Goal: Transaction & Acquisition: Purchase product/service

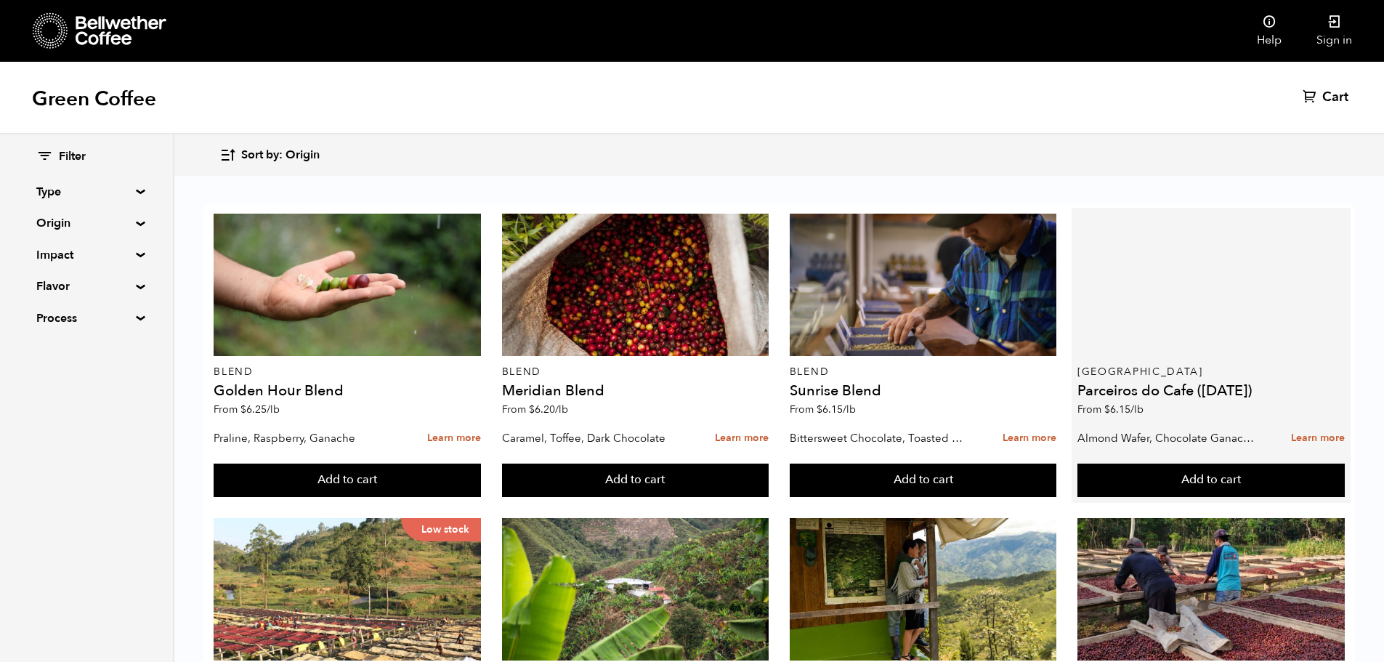
click at [1166, 294] on div at bounding box center [1211, 285] width 267 height 142
click at [1128, 385] on h4 "Parceiros do Cafe ([DATE])" at bounding box center [1211, 391] width 267 height 15
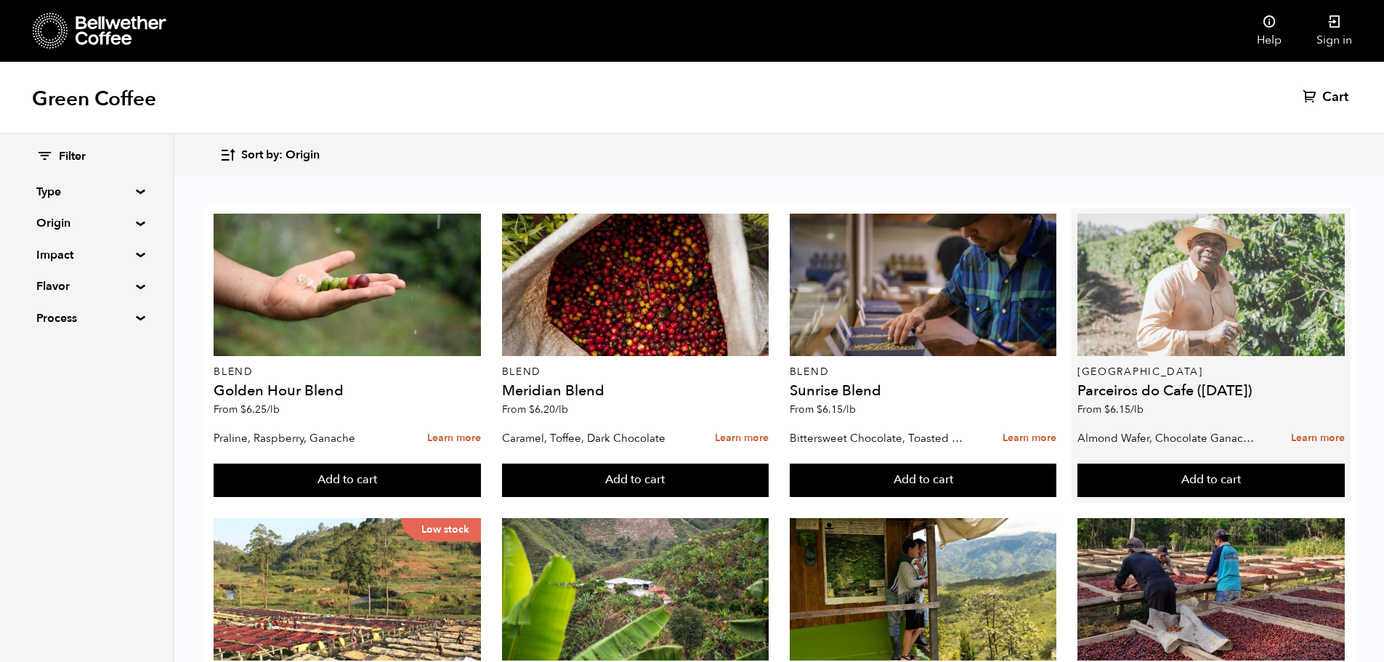
click at [1192, 304] on div at bounding box center [1211, 285] width 267 height 142
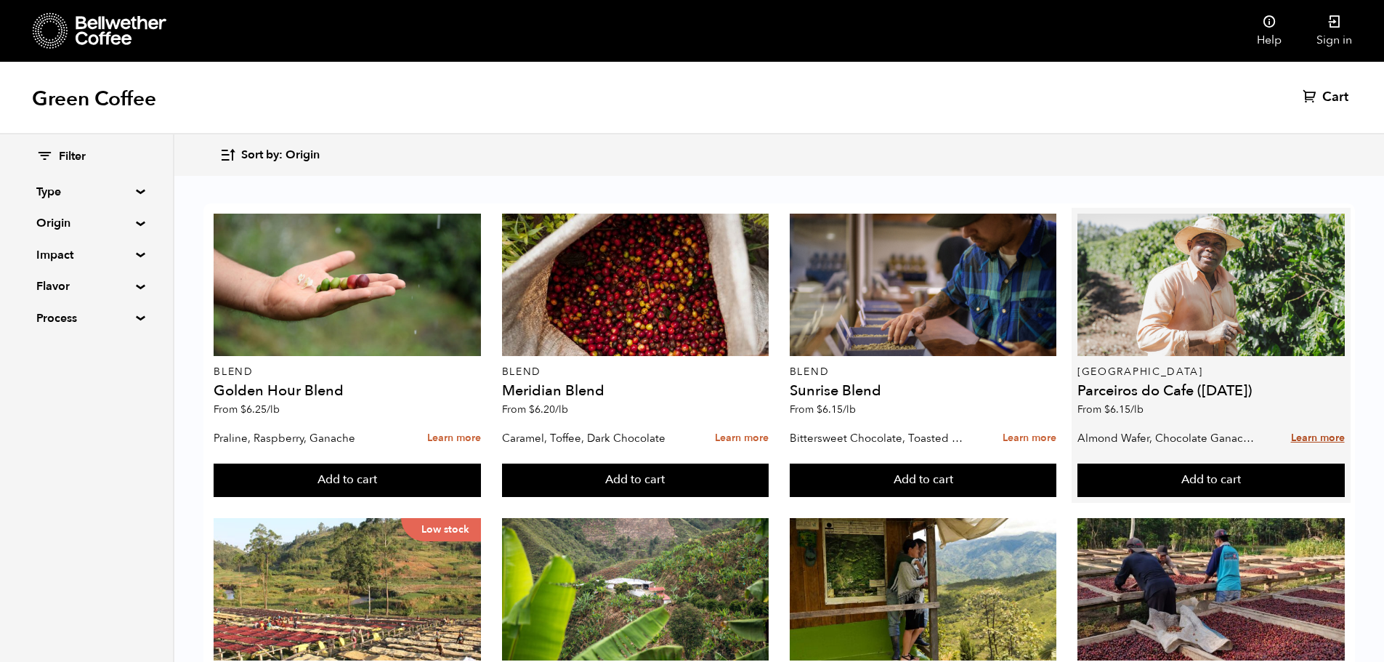
click at [1317, 437] on link "Learn more" at bounding box center [1318, 438] width 54 height 31
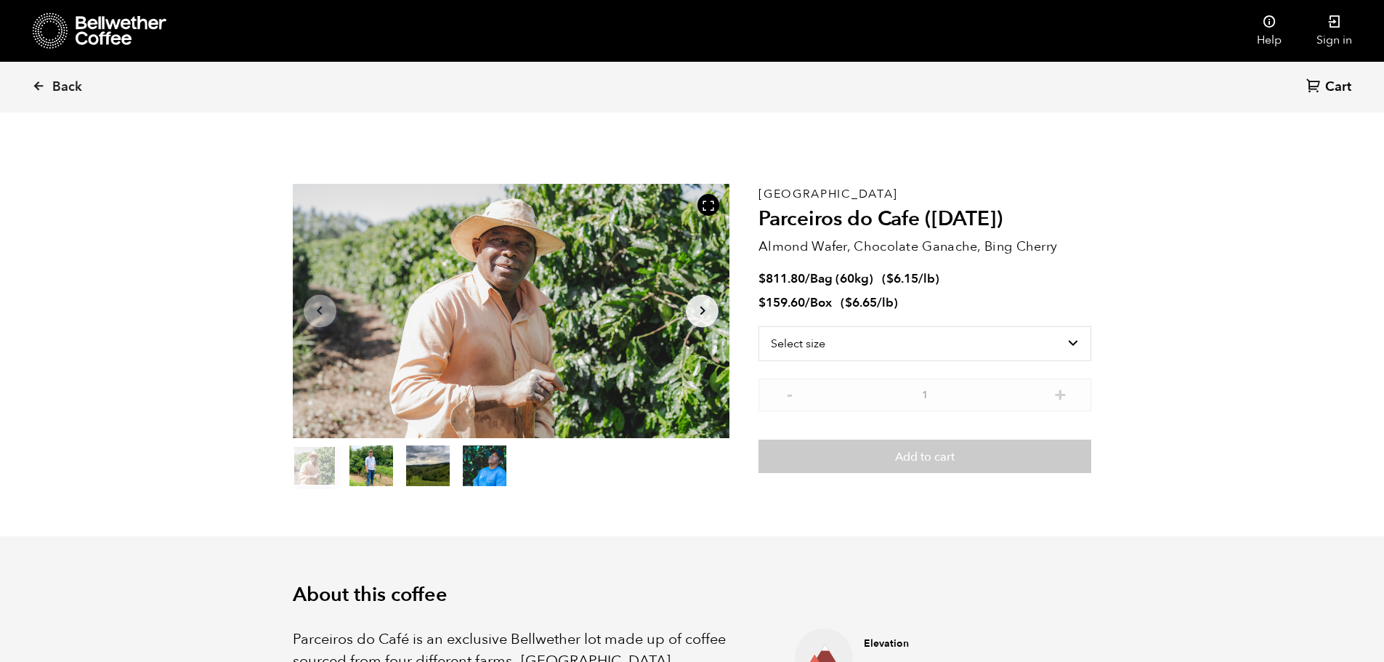
scroll to position [632, 774]
drag, startPoint x: 922, startPoint y: 216, endPoint x: 781, endPoint y: 193, distance: 142.8
click at [781, 194] on div "Brazil Parceiros do Cafe (APR 25) Almond Wafer, Chocolate Ganache, Bing Cherry …" at bounding box center [925, 336] width 333 height 305
click at [839, 223] on h2 "Parceiros do Cafe ([DATE])" at bounding box center [925, 219] width 333 height 25
drag, startPoint x: 921, startPoint y: 219, endPoint x: 756, endPoint y: 195, distance: 167.4
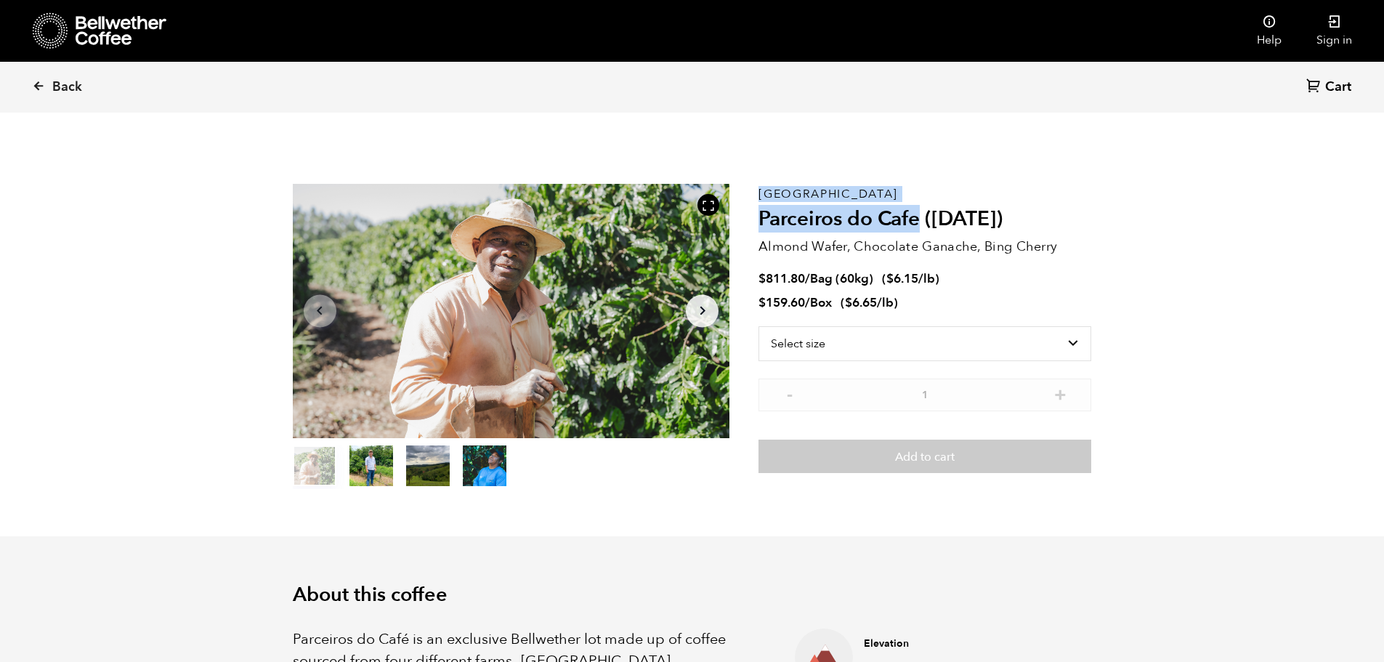
click at [756, 195] on section "Item 1 of 4 Arrow Left Arrow Right item 0 item 1 item 2 item 3 Item 1 of 4 Braz…" at bounding box center [692, 337] width 872 height 400
copy section "Item 1 of 4 Arrow Left Arrow Right item 0 item 1 item 2 item 3 Item 1 of 4 Braz…"
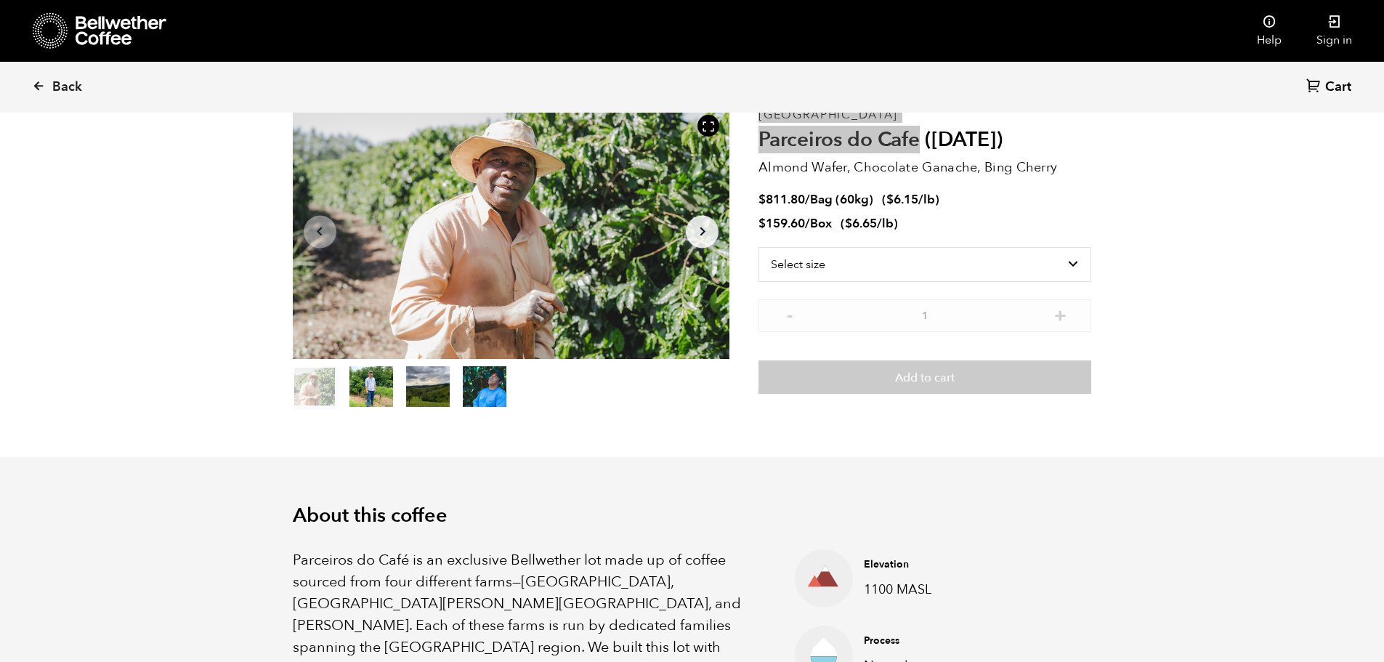
scroll to position [0, 0]
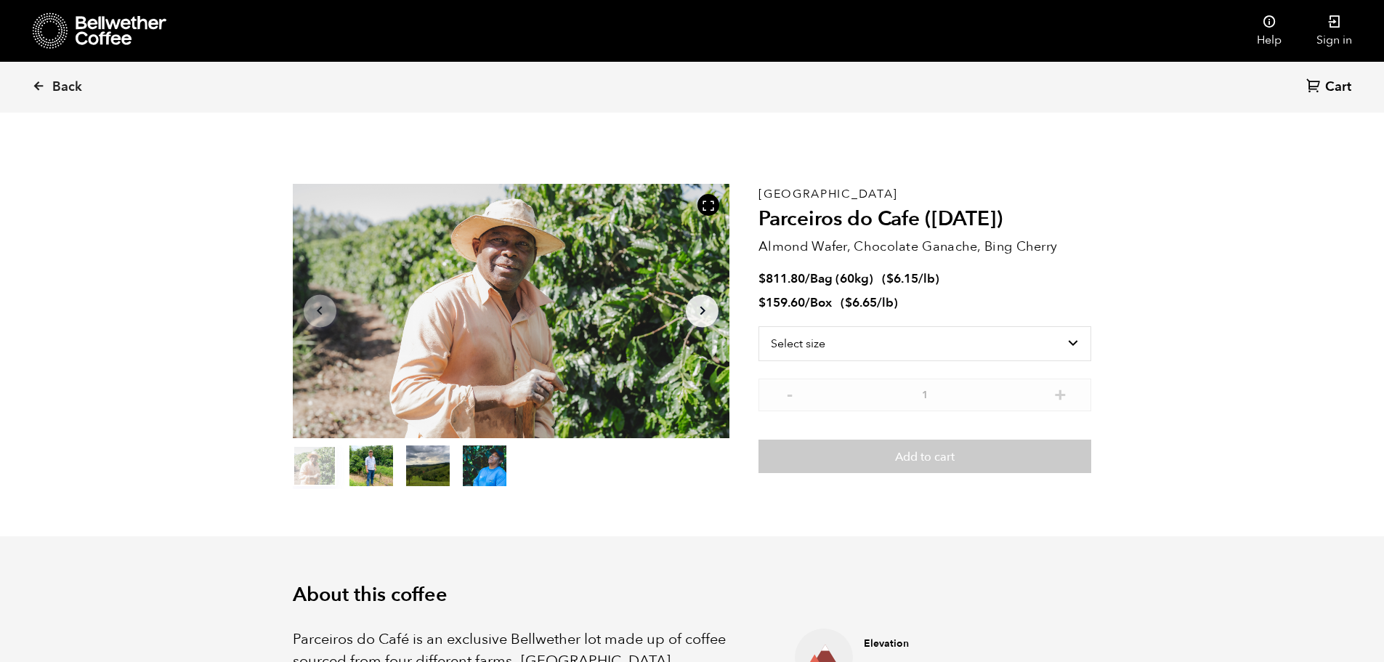
click at [940, 218] on h2 "Parceiros do Cafe ([DATE])" at bounding box center [925, 219] width 333 height 25
click at [1038, 224] on h2 "Parceiros do Cafe ([DATE])" at bounding box center [925, 219] width 333 height 25
click at [1037, 218] on h2 "Parceiros do Cafe ([DATE])" at bounding box center [925, 219] width 333 height 25
drag, startPoint x: 1009, startPoint y: 215, endPoint x: 932, endPoint y: 215, distance: 77.0
click at [929, 215] on h2 "Parceiros do Cafe ([DATE])" at bounding box center [925, 219] width 333 height 25
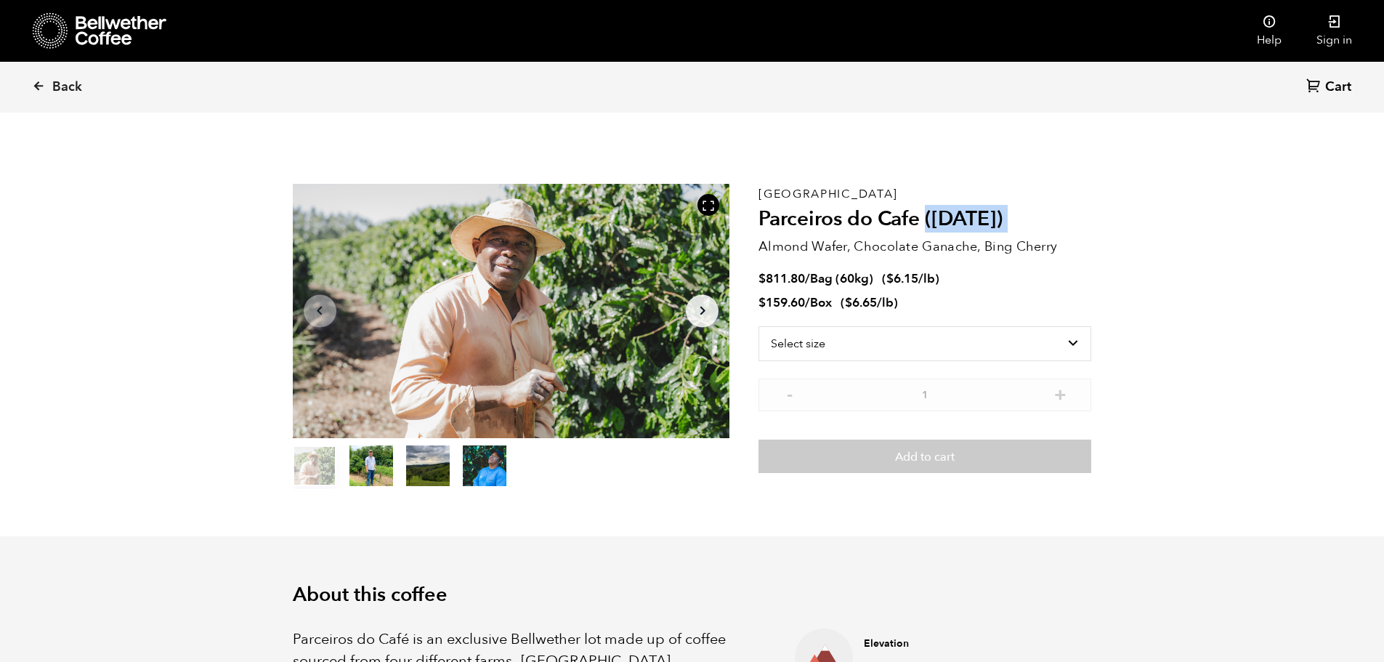
copy div "(APR 25)"
click at [1054, 347] on select "Select size Bag (60kg) (132 lbs) Box (24 lbs)" at bounding box center [925, 343] width 333 height 35
click at [759, 326] on select "Select size Bag (60kg) (132 lbs) Box (24 lbs)" at bounding box center [925, 343] width 333 height 35
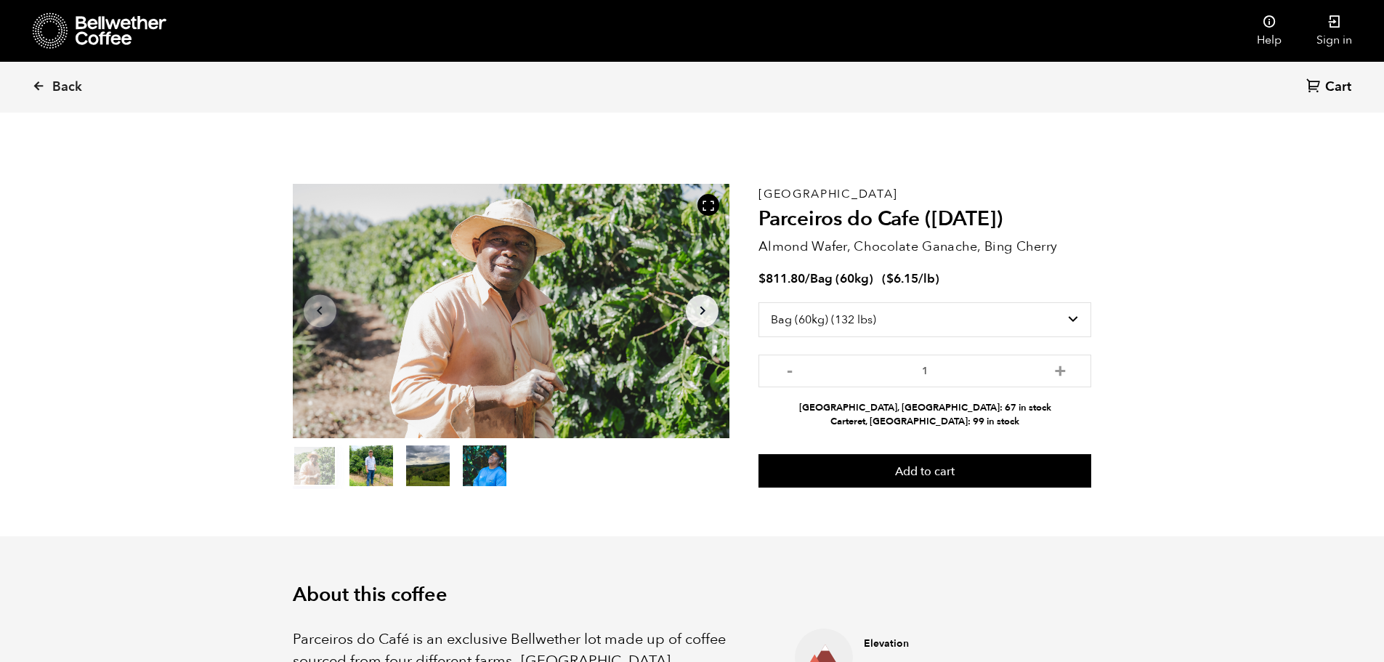
click at [1074, 318] on select "Select size Bag (60kg) (132 lbs) Box (24 lbs)" at bounding box center [925, 319] width 333 height 35
click at [759, 302] on select "Select size Bag (60kg) (132 lbs) Box (24 lbs)" at bounding box center [925, 319] width 333 height 35
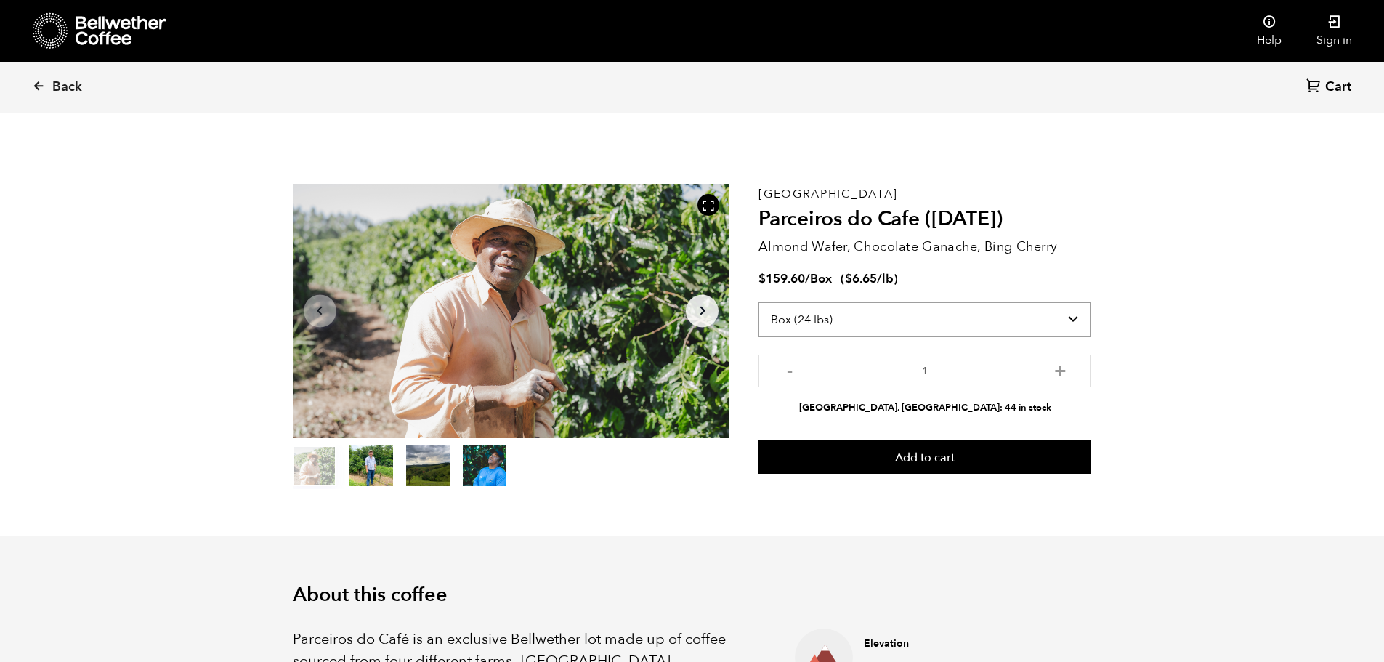
click at [1064, 321] on select "Select size Bag (60kg) (132 lbs) Box (24 lbs)" at bounding box center [925, 319] width 333 height 35
select select "bag-3"
click at [759, 302] on select "Select size Bag (60kg) (132 lbs) Box (24 lbs)" at bounding box center [925, 319] width 333 height 35
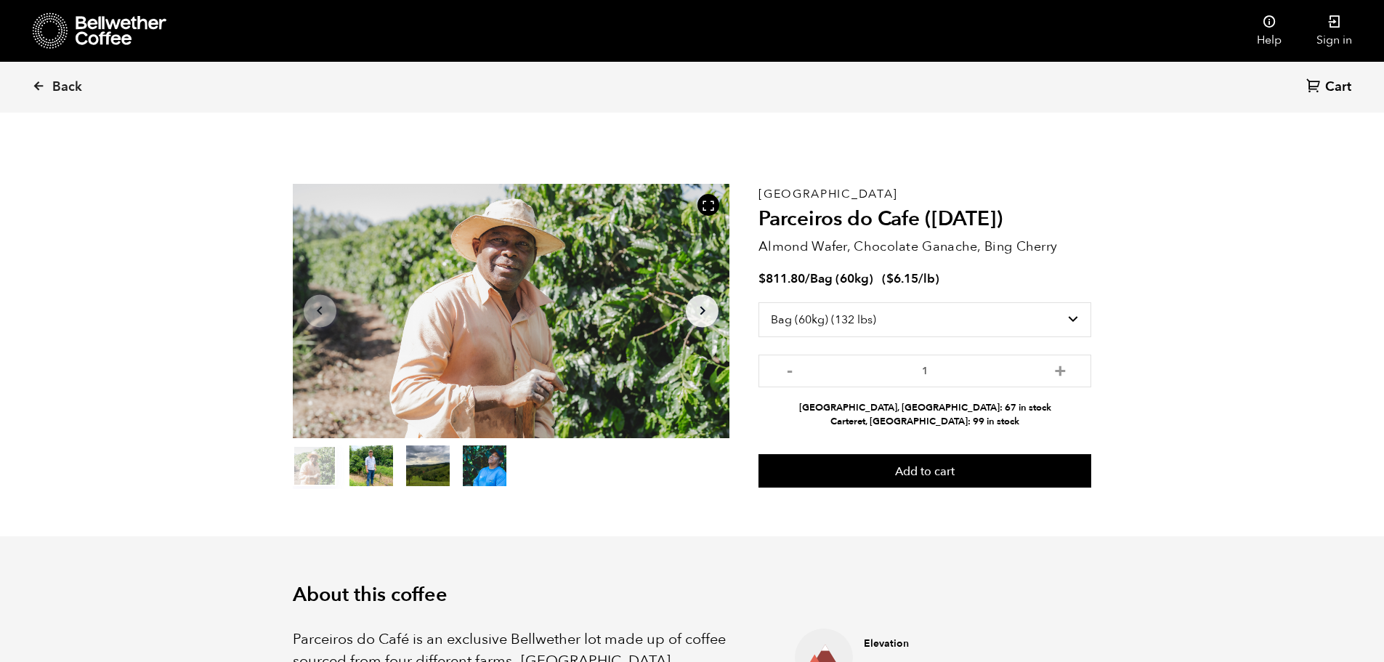
click at [60, 82] on span "Back" at bounding box center [67, 86] width 30 height 17
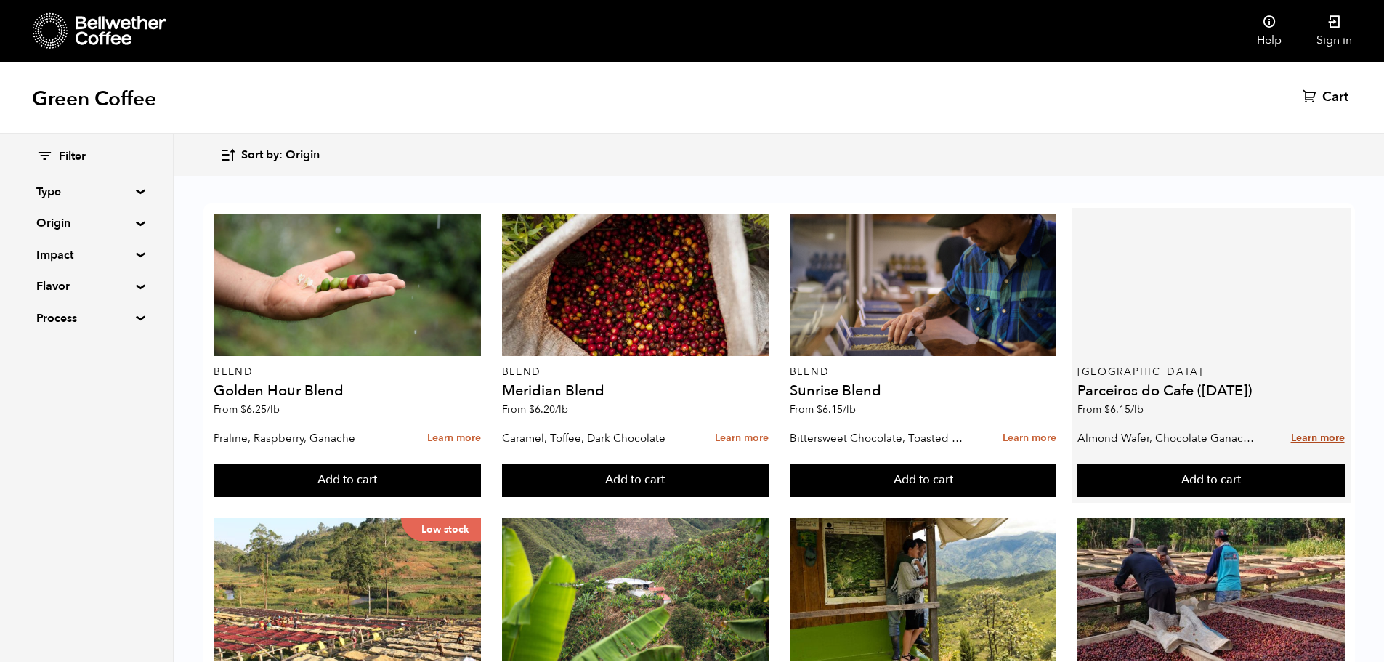
click at [1321, 434] on link "Learn more" at bounding box center [1318, 438] width 54 height 31
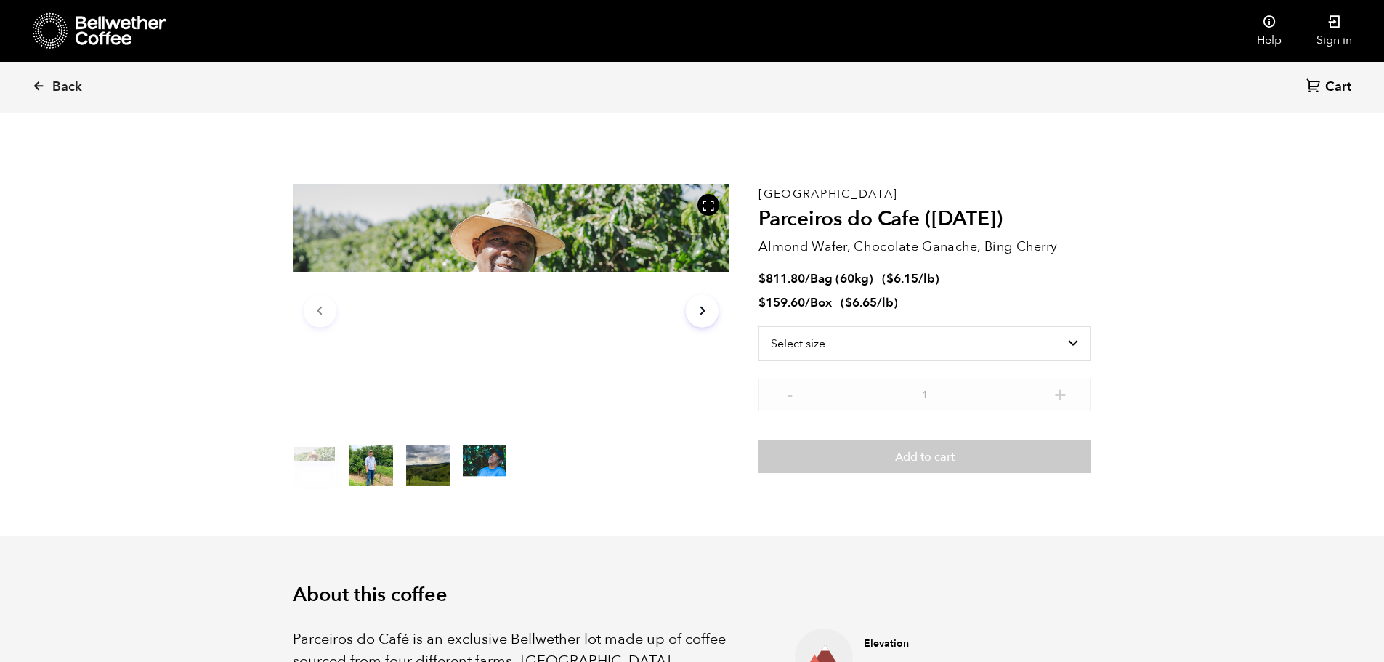
scroll to position [632, 774]
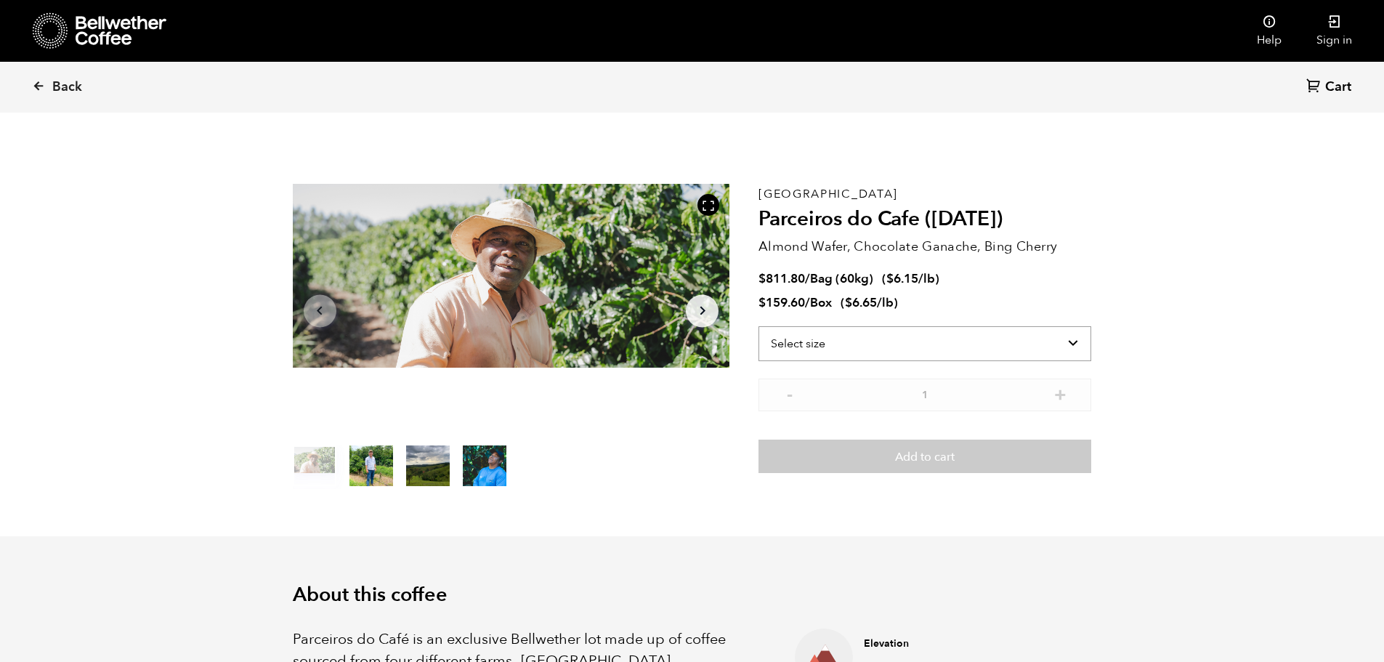
click at [1037, 337] on select "Select size Bag (60kg) (132 lbs) Box (24 lbs)" at bounding box center [925, 343] width 333 height 35
select select "bag-3"
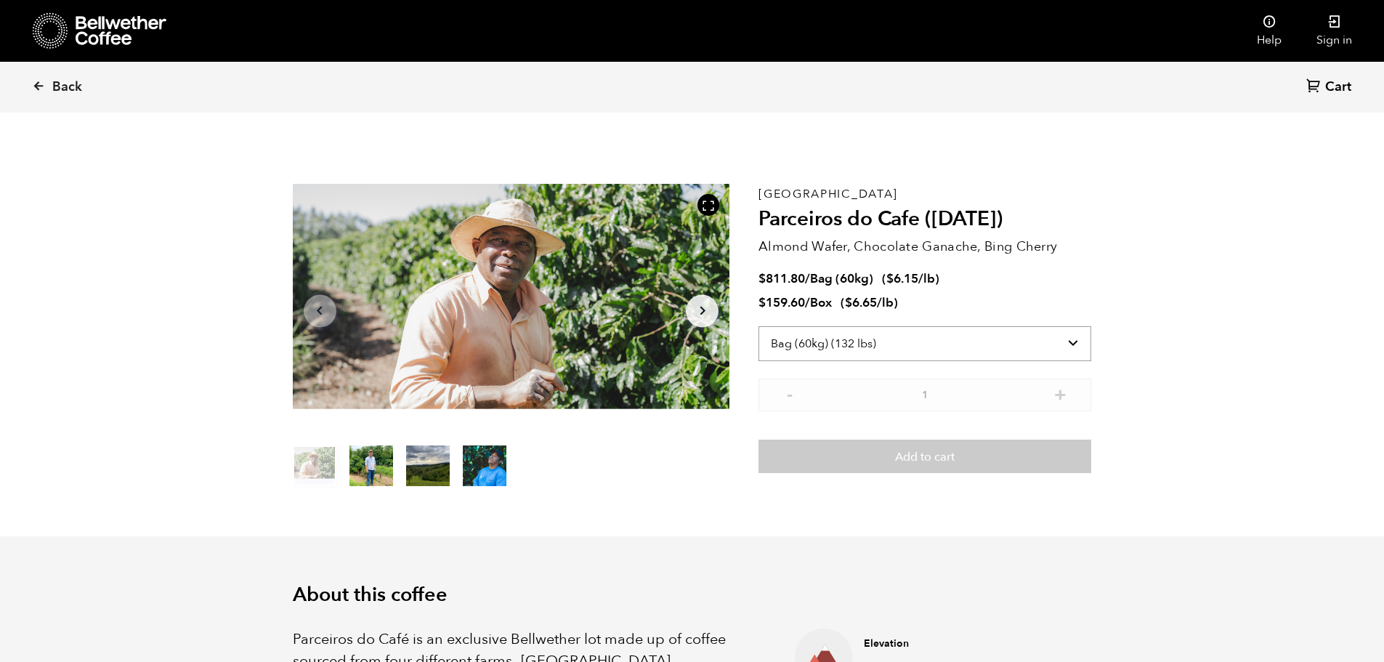
click at [759, 326] on select "Select size Bag (60kg) (132 lbs) Box (24 lbs)" at bounding box center [925, 343] width 333 height 35
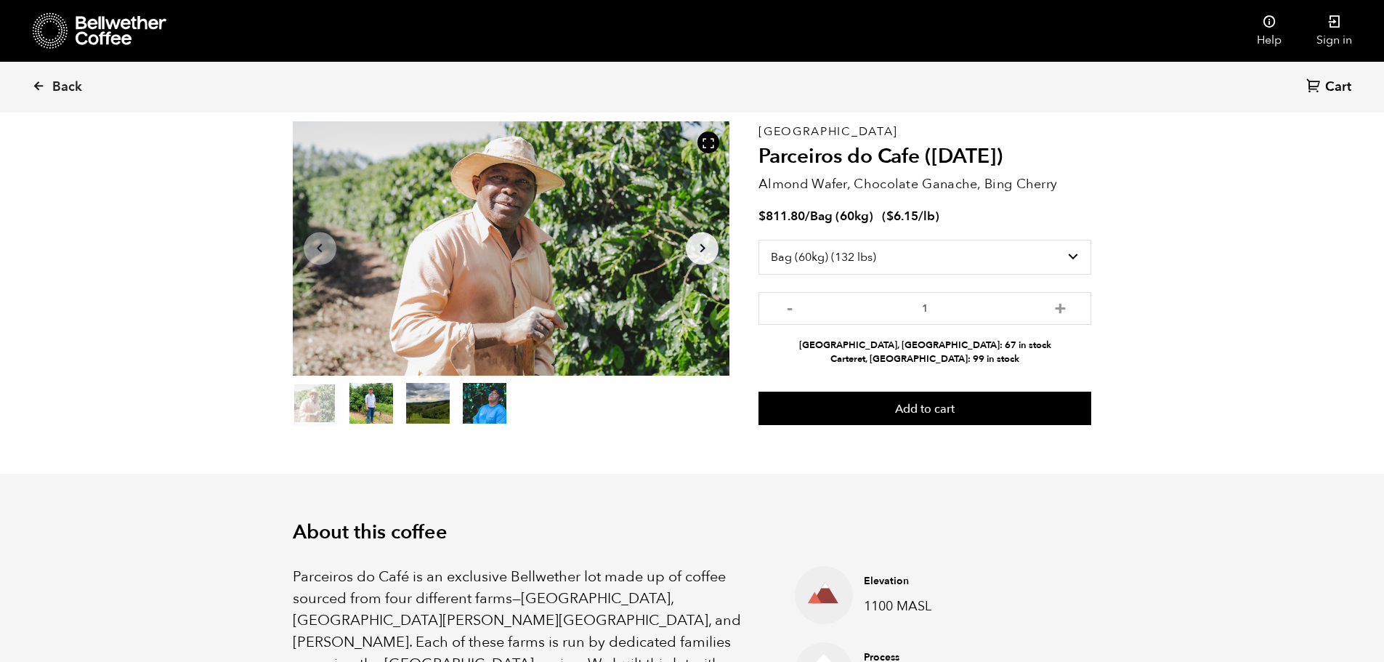
scroll to position [0, 0]
